Goal: Obtain resource: Obtain resource

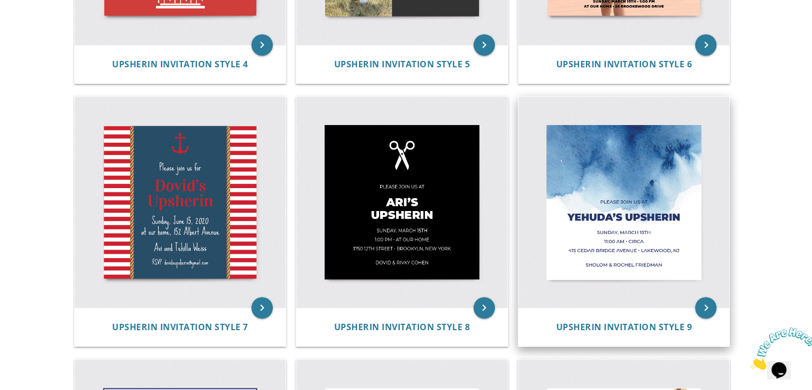
scroll to position [735, 0]
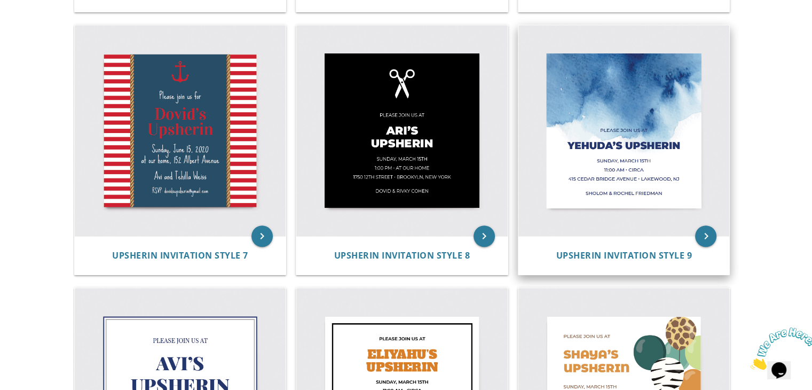
click at [632, 83] on img at bounding box center [624, 130] width 211 height 211
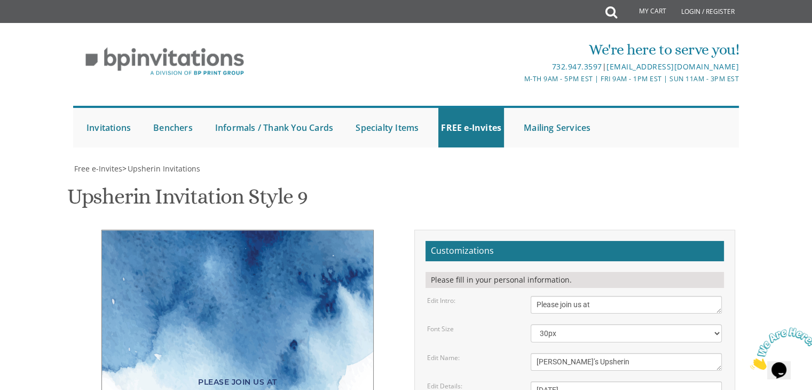
scroll to position [160, 0]
click at [556, 353] on textarea "Yehuda’s Upsherin" at bounding box center [626, 362] width 191 height 18
type textarea "Shmuel Chaim's Upsherin"
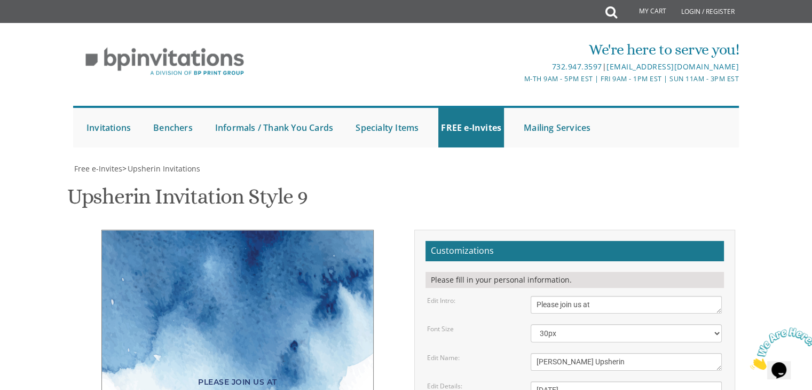
drag, startPoint x: 607, startPoint y: 230, endPoint x: 539, endPoint y: 227, distance: 67.3
drag, startPoint x: 537, startPoint y: 237, endPoint x: 566, endPoint y: 236, distance: 28.9
drag, startPoint x: 572, startPoint y: 239, endPoint x: 561, endPoint y: 238, distance: 11.8
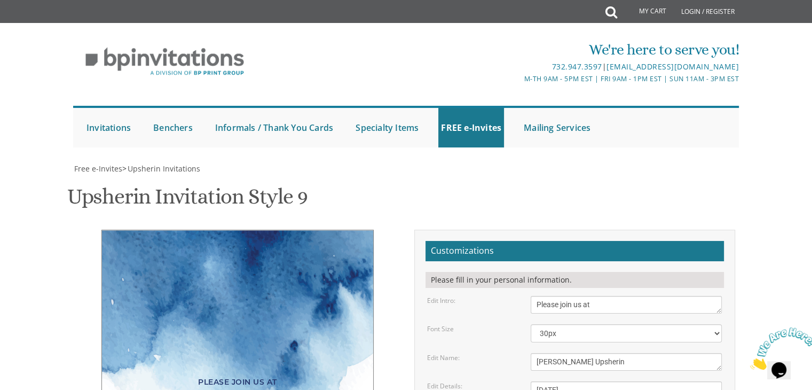
drag, startPoint x: 535, startPoint y: 252, endPoint x: 618, endPoint y: 253, distance: 83.3
drag, startPoint x: 600, startPoint y: 252, endPoint x: 646, endPoint y: 248, distance: 45.5
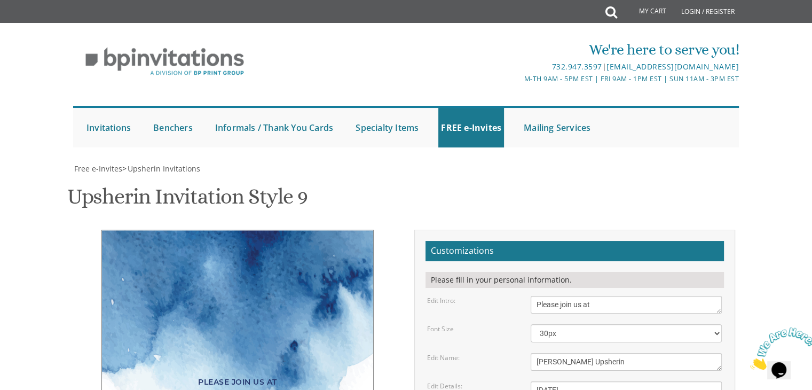
type textarea "Thursday, October 16th 2:00 PM • Graber Home 5906 Key Avenue • Baltimore, MD"
drag, startPoint x: 636, startPoint y: 278, endPoint x: 528, endPoint y: 267, distance: 108.9
click at [528, 267] on form "Customizations Please fill in your personal information. Edit Intro: Please joi…" at bounding box center [575, 392] width 299 height 303
type textarea "Shlomo Meir and Sara Graber"
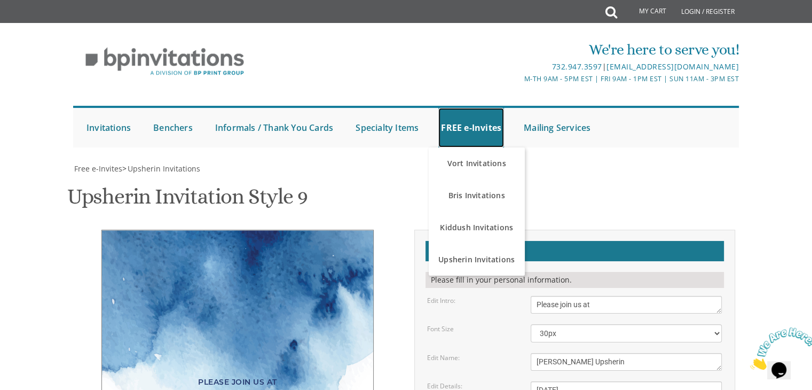
scroll to position [107, 0]
click at [688, 177] on div "Upsherin Invitation Style 9 SKU: upsherin9" at bounding box center [406, 198] width 678 height 42
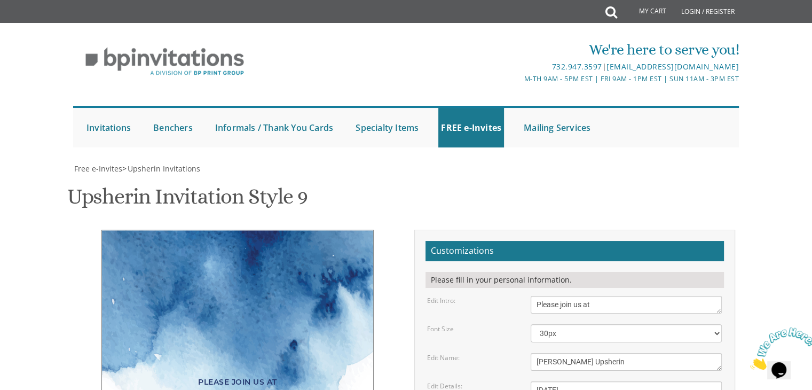
scroll to position [0, 0]
click at [732, 179] on div "Upsherin Invitation Style 9 SKU: upsherin9" at bounding box center [406, 198] width 678 height 42
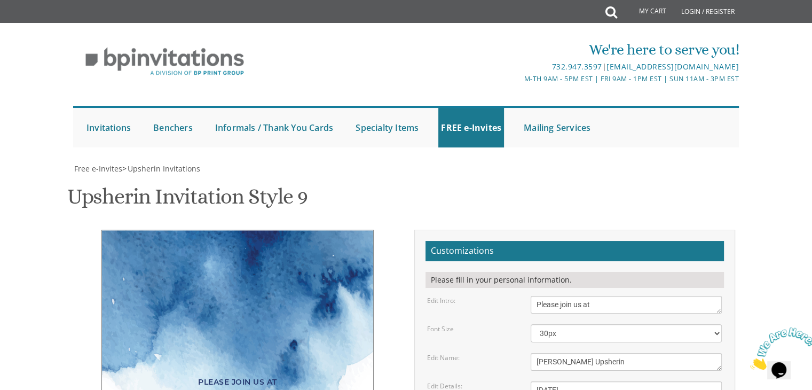
type input "saraflamm1@gmail.com"
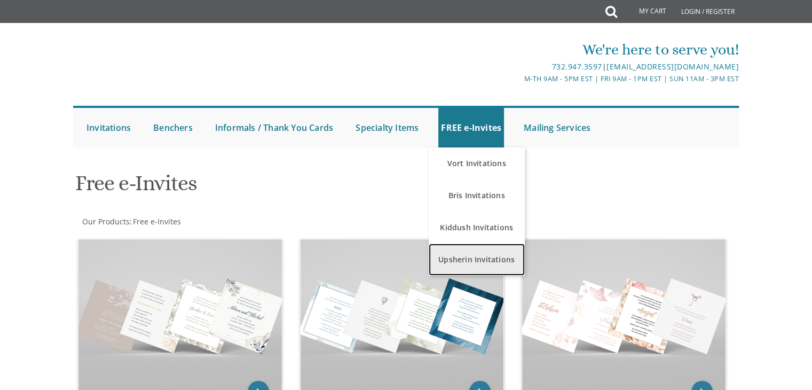
click at [474, 253] on link "Upsherin Invitations" at bounding box center [477, 260] width 96 height 32
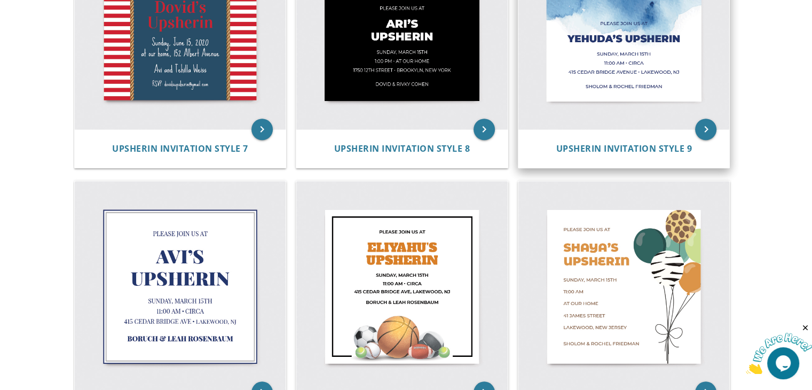
scroll to position [681, 0]
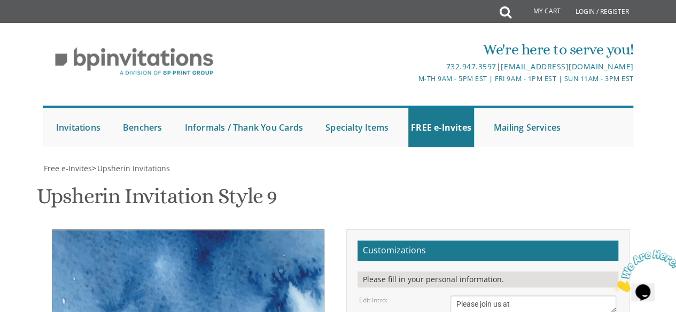
scroll to position [205, 0]
